Goal: Find specific page/section: Find specific page/section

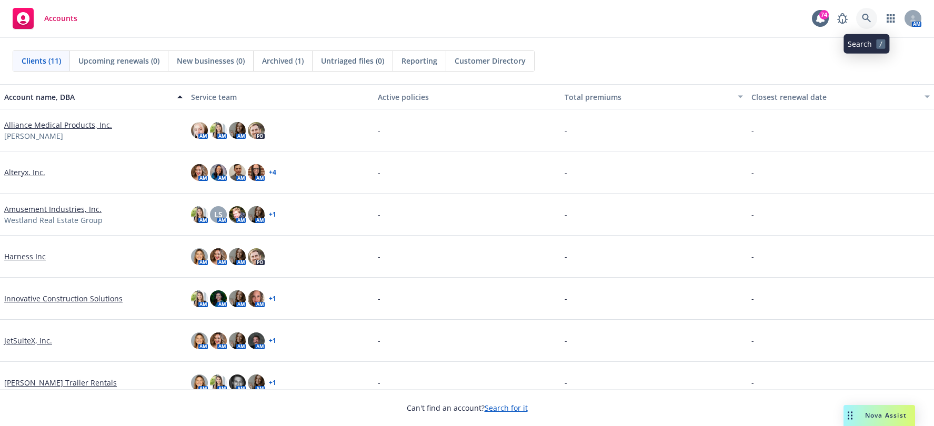
click at [871, 14] on link at bounding box center [866, 18] width 21 height 21
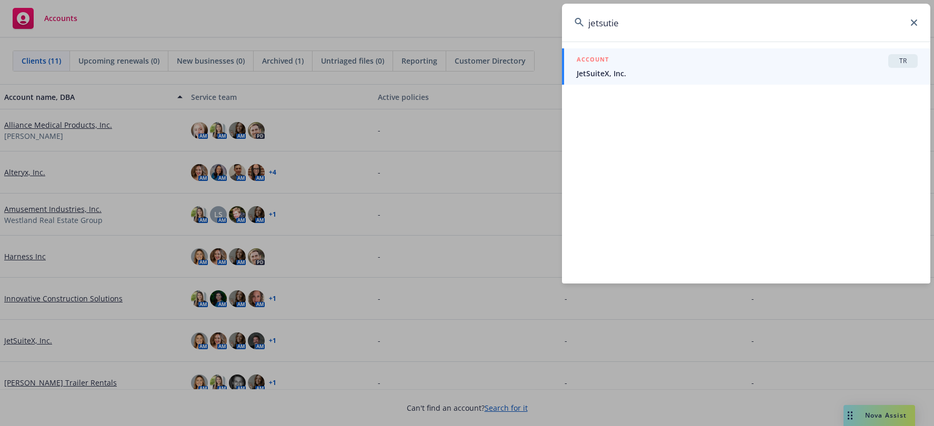
type input "jetsutie"
click at [674, 65] on div "ACCOUNT TR" at bounding box center [746, 61] width 341 height 14
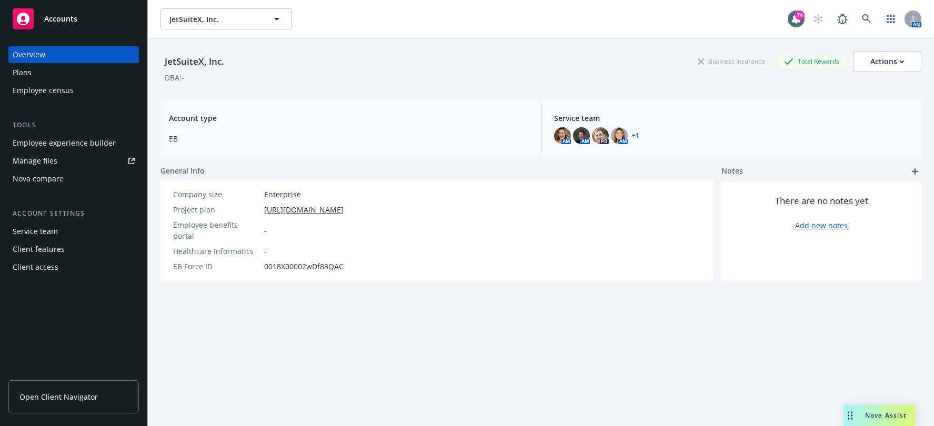
click at [62, 137] on div "Employee experience builder" at bounding box center [64, 143] width 103 height 17
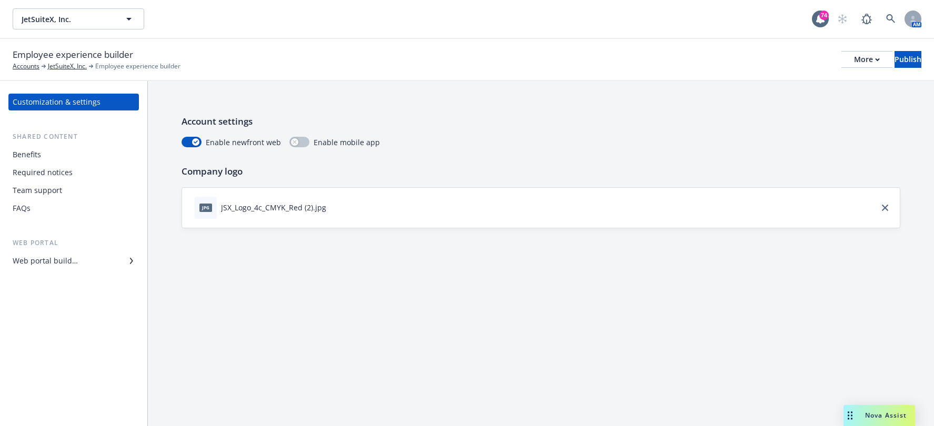
click at [37, 264] on div "Web portal builder" at bounding box center [45, 260] width 65 height 17
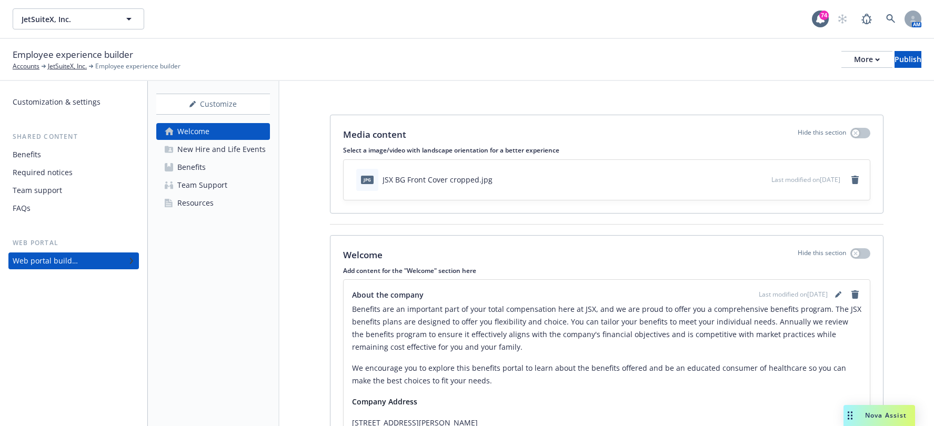
click at [216, 205] on link "Resources" at bounding box center [213, 203] width 114 height 17
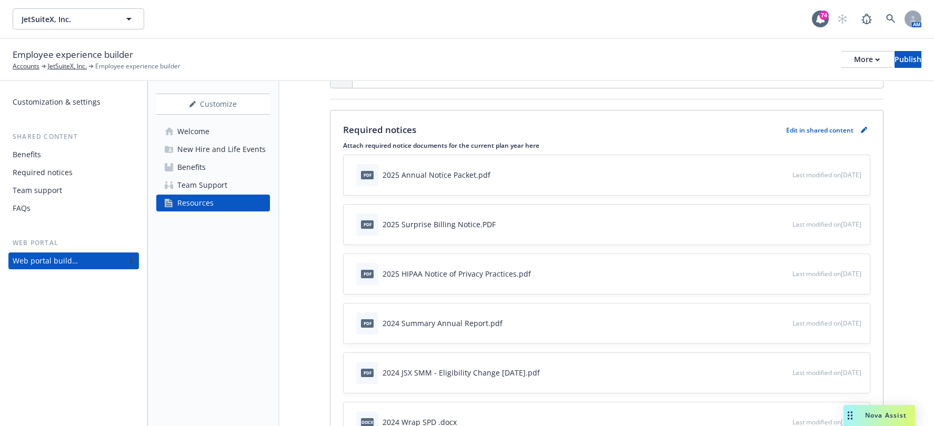
scroll to position [316, 0]
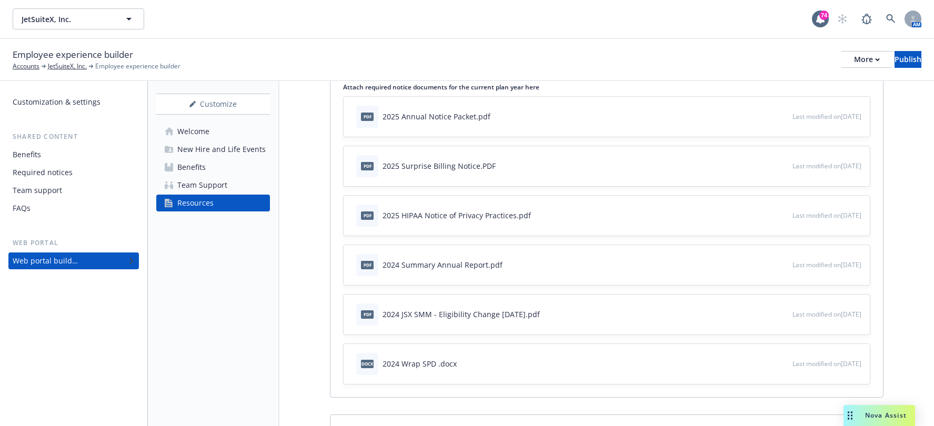
click at [777, 114] on icon "preview file" at bounding box center [781, 115] width 9 height 7
click at [279, 277] on div "Customize Welcome New Hire and Life Events Benefits Team Support Resources" at bounding box center [213, 253] width 131 height 345
click at [272, 259] on div "Customize Welcome New Hire and Life Events Benefits Team Support Resources" at bounding box center [213, 253] width 131 height 345
drag, startPoint x: 195, startPoint y: 351, endPoint x: 208, endPoint y: 355, distance: 14.2
click at [195, 352] on div "Customize Welcome New Hire and Life Events Benefits Team Support Resources" at bounding box center [213, 253] width 131 height 345
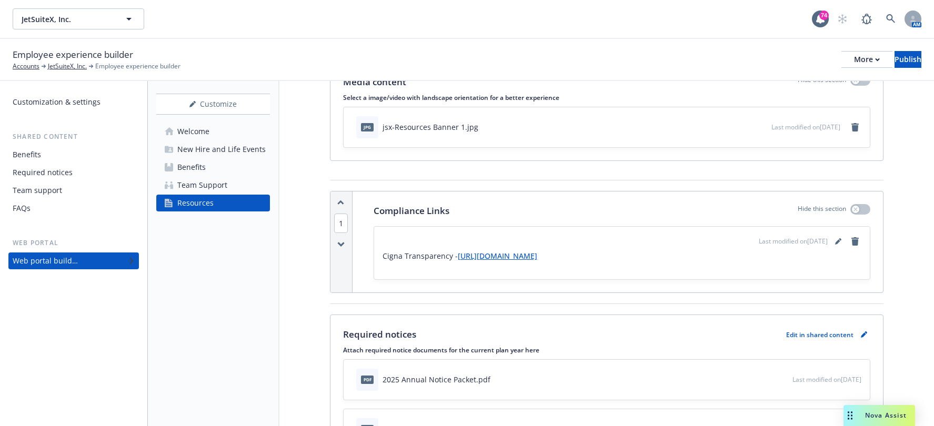
scroll to position [0, 0]
